Goal: Task Accomplishment & Management: Manage account settings

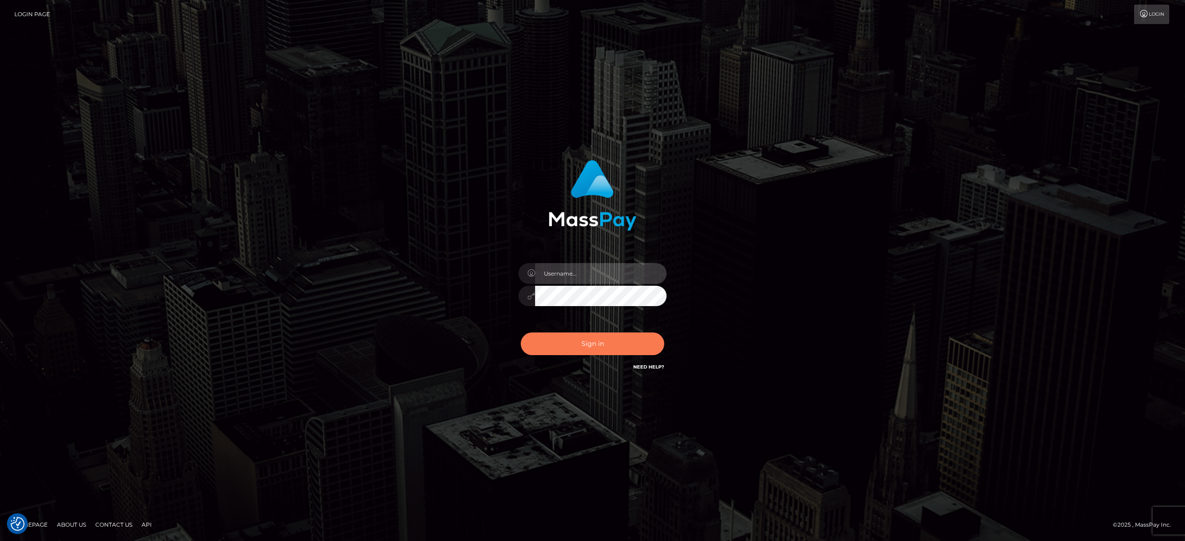
type input "[PERSON_NAME].[PERSON_NAME]"
click at [578, 350] on button "Sign in" at bounding box center [592, 344] width 143 height 23
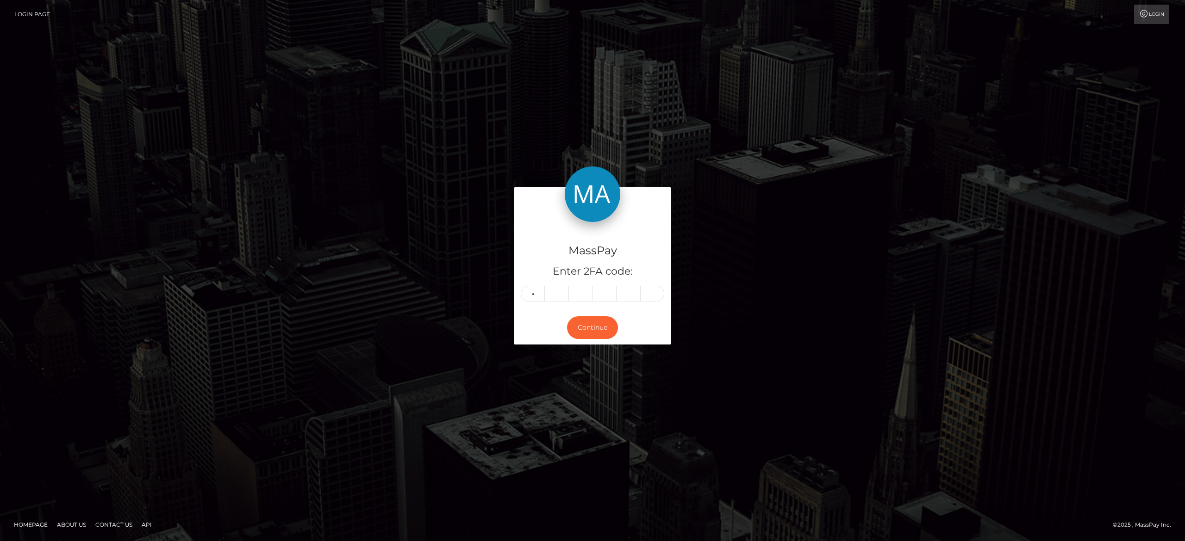
type input "5"
type input "9"
type input "8"
type input "0"
type input "3"
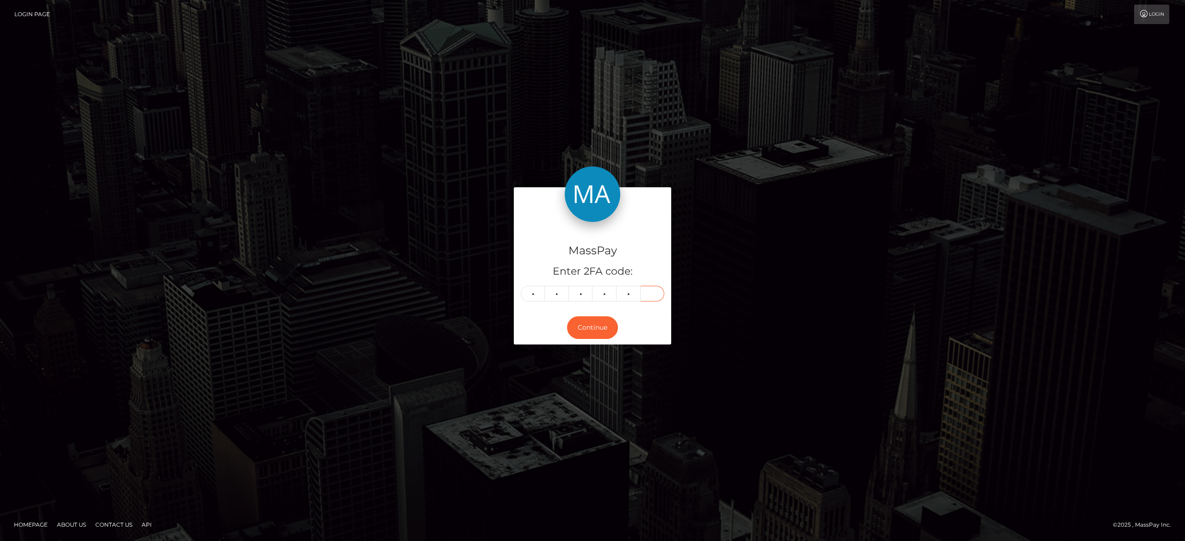
type input "0"
